Goal: Task Accomplishment & Management: Manage account settings

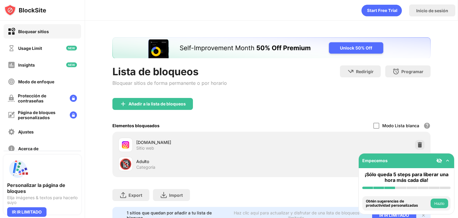
scroll to position [27, 0]
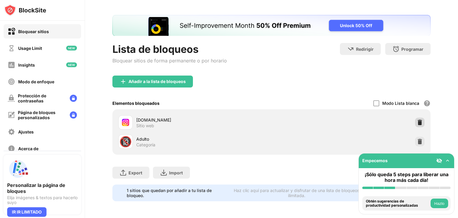
click at [417, 121] on div at bounding box center [420, 123] width 10 height 10
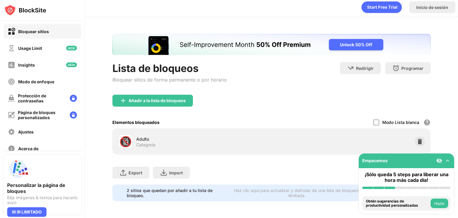
scroll to position [7, 0]
